Goal: Task Accomplishment & Management: Manage account settings

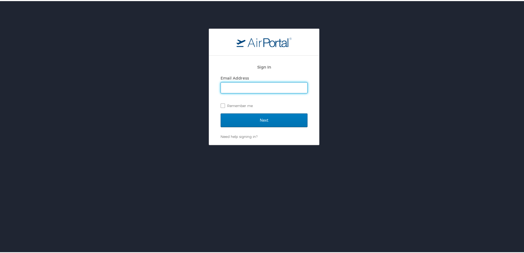
click at [240, 89] on input "Email Address" at bounding box center [264, 86] width 86 height 10
type input "emendonc@endicott.edu"
click at [221, 104] on label "Remember me" at bounding box center [263, 104] width 87 height 8
click at [221, 104] on input "Remember me" at bounding box center [222, 104] width 4 height 4
checkbox input "true"
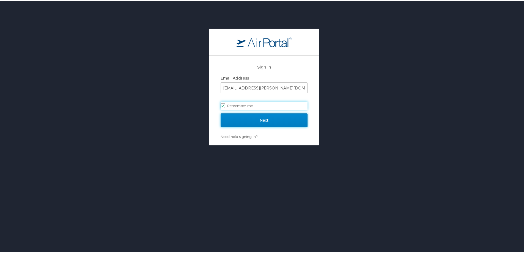
click at [261, 121] on input "Next" at bounding box center [263, 119] width 87 height 14
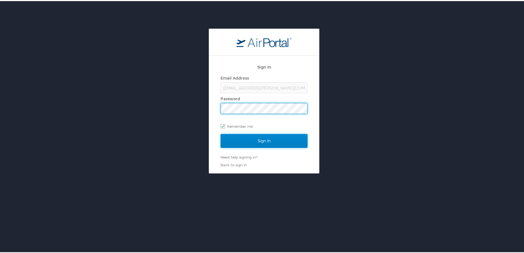
click at [265, 142] on input "Sign In" at bounding box center [263, 140] width 87 height 14
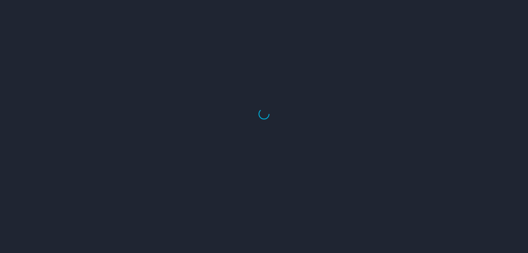
select select "US"
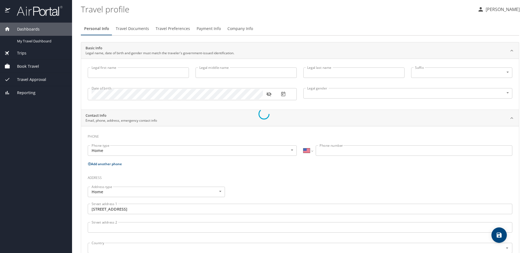
type input "[PERSON_NAME]"
type input "Female"
type input "David"
type input "Mendonca"
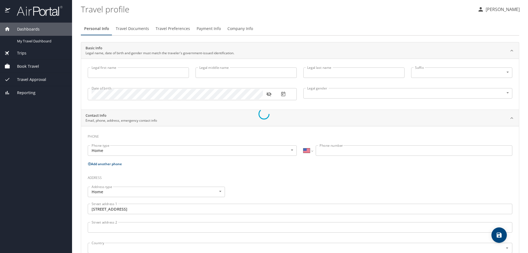
type input "(978) 590-0463"
type input "dabmen@hotmail.com"
type input "United States of America"
type input "Massachusetts"
select select "US"
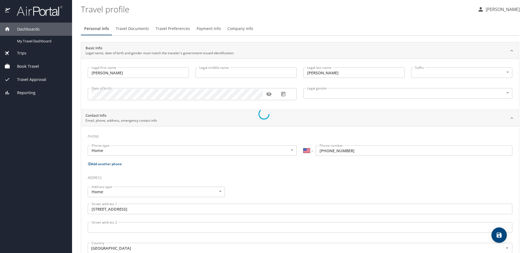
select select "US"
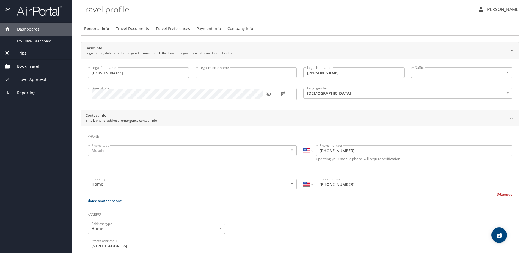
click at [28, 68] on span "Book Travel" at bounding box center [24, 66] width 29 height 6
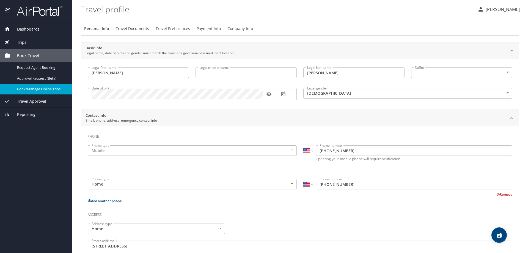
click at [32, 87] on span "Book/Manage Online Trips" at bounding box center [41, 88] width 48 height 5
click at [138, 31] on span "Travel Documents" at bounding box center [132, 28] width 33 height 7
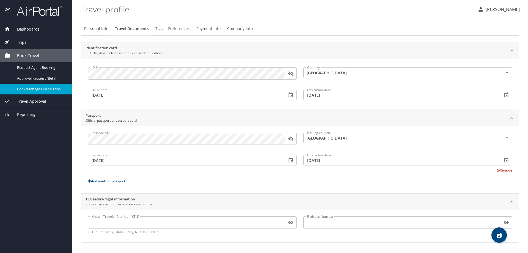
click at [164, 30] on span "Travel Preferences" at bounding box center [172, 28] width 34 height 7
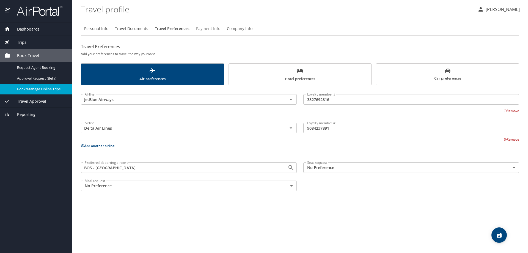
click at [208, 29] on span "Payment Info" at bounding box center [208, 28] width 24 height 7
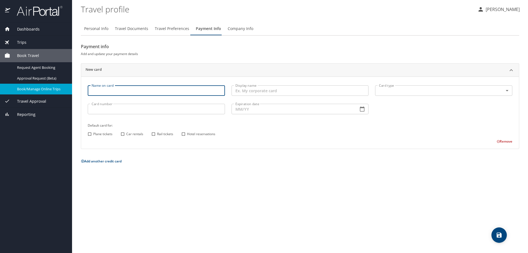
drag, startPoint x: 114, startPoint y: 92, endPoint x: 115, endPoint y: 95, distance: 2.8
click at [114, 94] on input "Name on card" at bounding box center [156, 90] width 137 height 10
type input "[PERSON_NAME]"
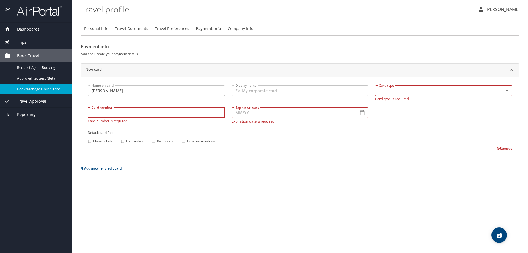
click at [127, 107] on input "Card number" at bounding box center [156, 112] width 137 height 10
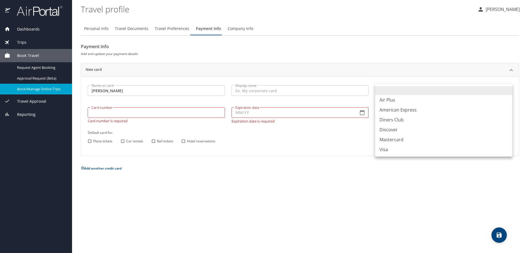
click at [426, 90] on body "Dashboards My Travel Dashboard Trips Current / Future Trips Past Trips Trips Mi…" at bounding box center [264, 126] width 528 height 253
click at [385, 151] on li "Visa" at bounding box center [443, 149] width 137 height 10
type input "VI"
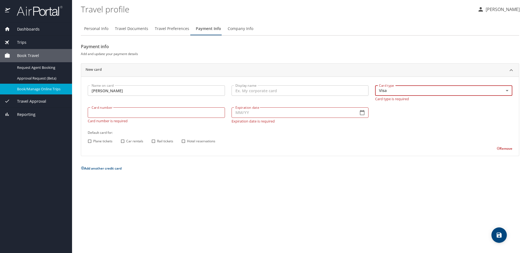
click at [135, 113] on input "Card number" at bounding box center [156, 112] width 137 height 10
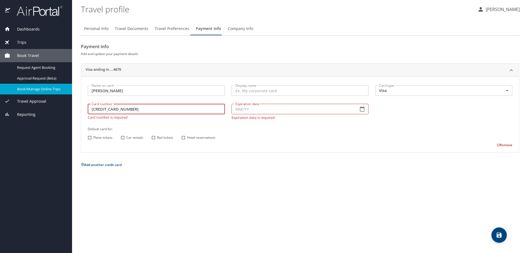
type input "4484863560364679"
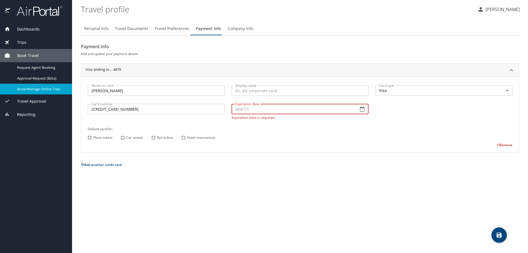
click at [292, 109] on input "Expiration date" at bounding box center [292, 109] width 123 height 10
type input "10/28"
click at [89, 138] on div "Name on card Ellen Mendonca Name on card Display name Display name Card type Vi…" at bounding box center [299, 115] width 431 height 66
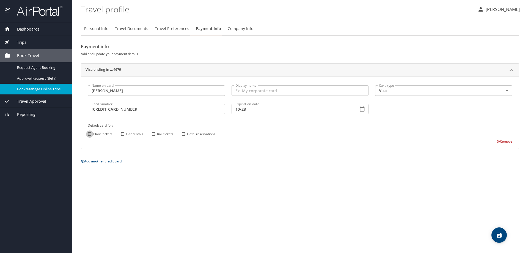
click at [88, 134] on input "Plane tickets" at bounding box center [89, 133] width 7 height 7
checkbox input "true"
click at [124, 134] on input "Car rentals" at bounding box center [122, 133] width 7 height 7
checkbox input "true"
click at [152, 134] on input "Rail tickets" at bounding box center [153, 133] width 7 height 7
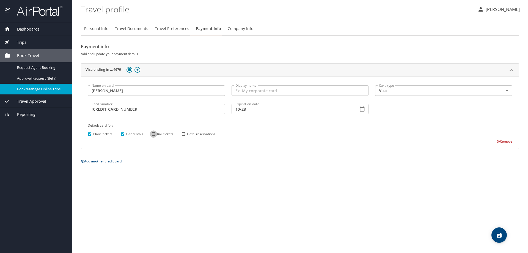
checkbox input "true"
click at [183, 134] on input "Hotel reservations" at bounding box center [183, 133] width 7 height 7
checkbox input "true"
click at [498, 233] on icon "save" at bounding box center [499, 234] width 7 height 7
click at [35, 102] on span "Travel Approval" at bounding box center [28, 101] width 36 height 6
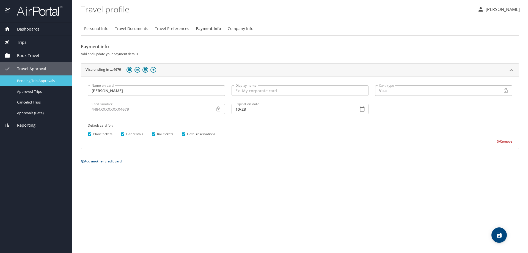
click at [32, 82] on span "Pending Trip Approvals" at bounding box center [41, 80] width 48 height 5
